Goal: Unclear

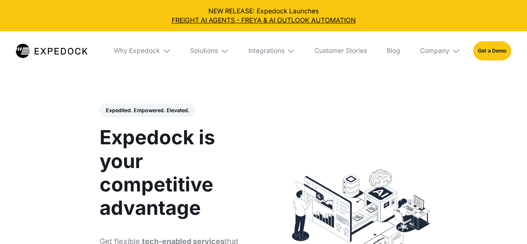
select select
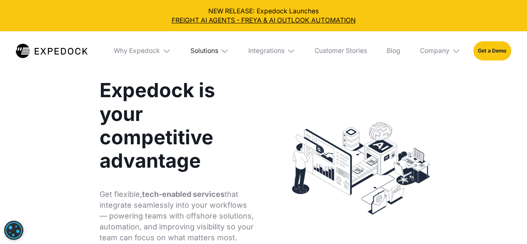
scroll to position [47, 0]
click at [226, 51] on img at bounding box center [224, 51] width 8 height 8
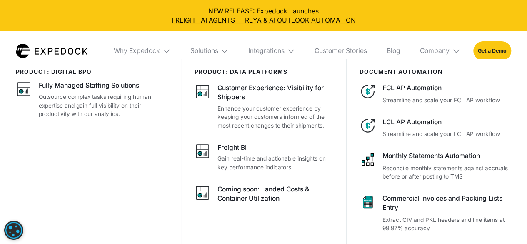
click at [289, 51] on img at bounding box center [291, 51] width 8 height 8
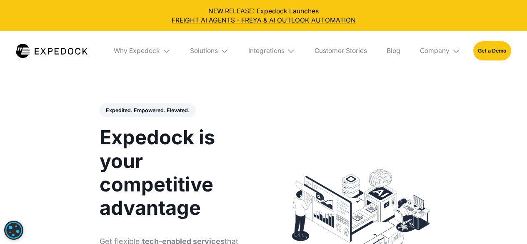
select select
